Goal: Task Accomplishment & Management: Manage account settings

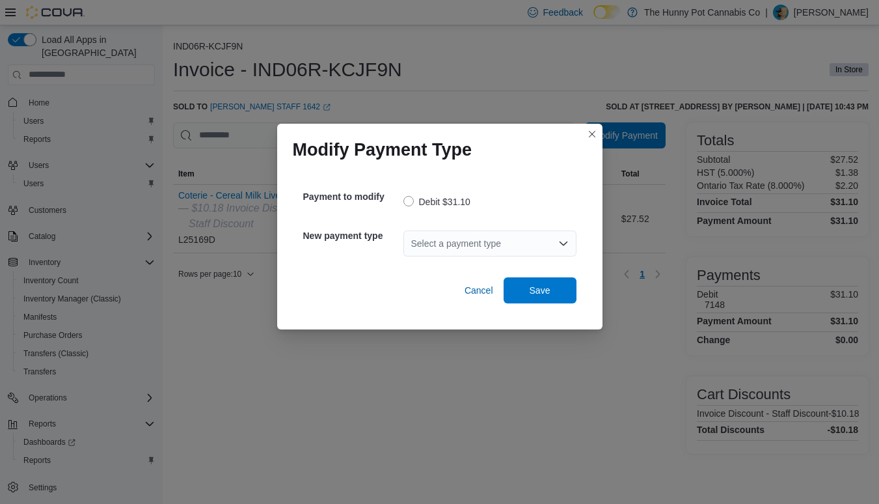
click at [486, 241] on div "Select a payment type" at bounding box center [489, 243] width 173 height 26
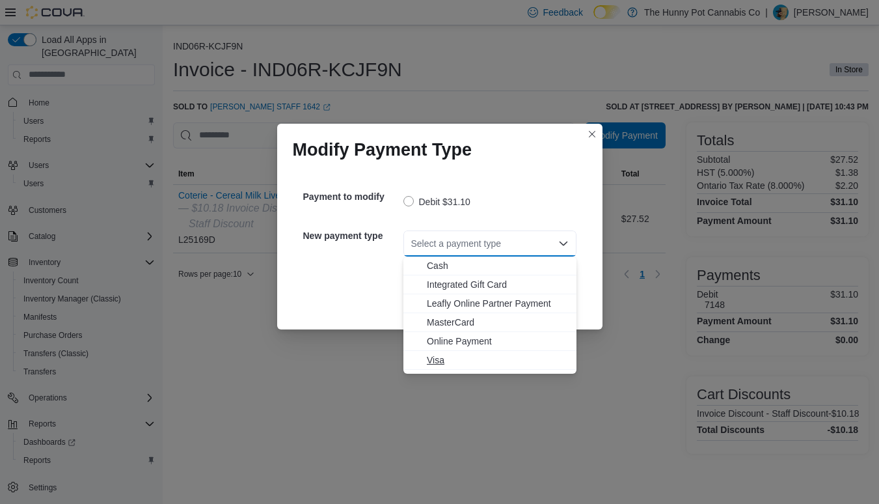
click at [433, 356] on span "Visa" at bounding box center [498, 359] width 142 height 13
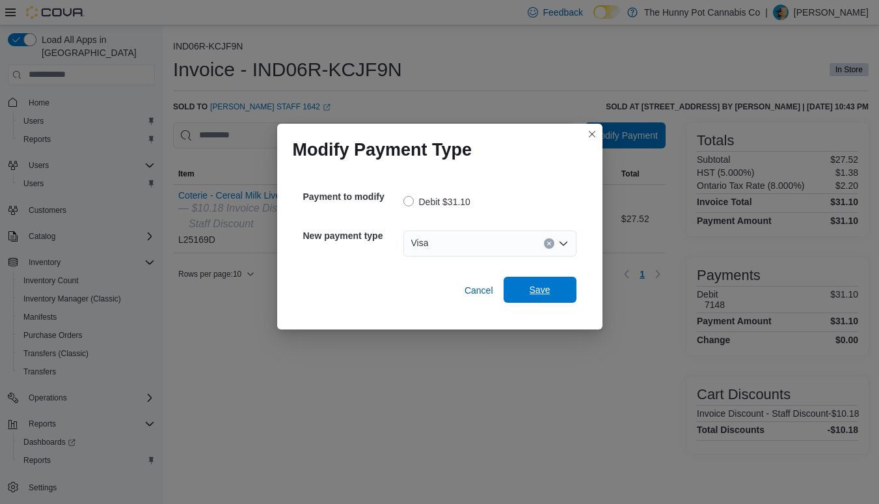
click at [536, 292] on span "Save" at bounding box center [540, 289] width 21 height 13
